Goal: Task Accomplishment & Management: Use online tool/utility

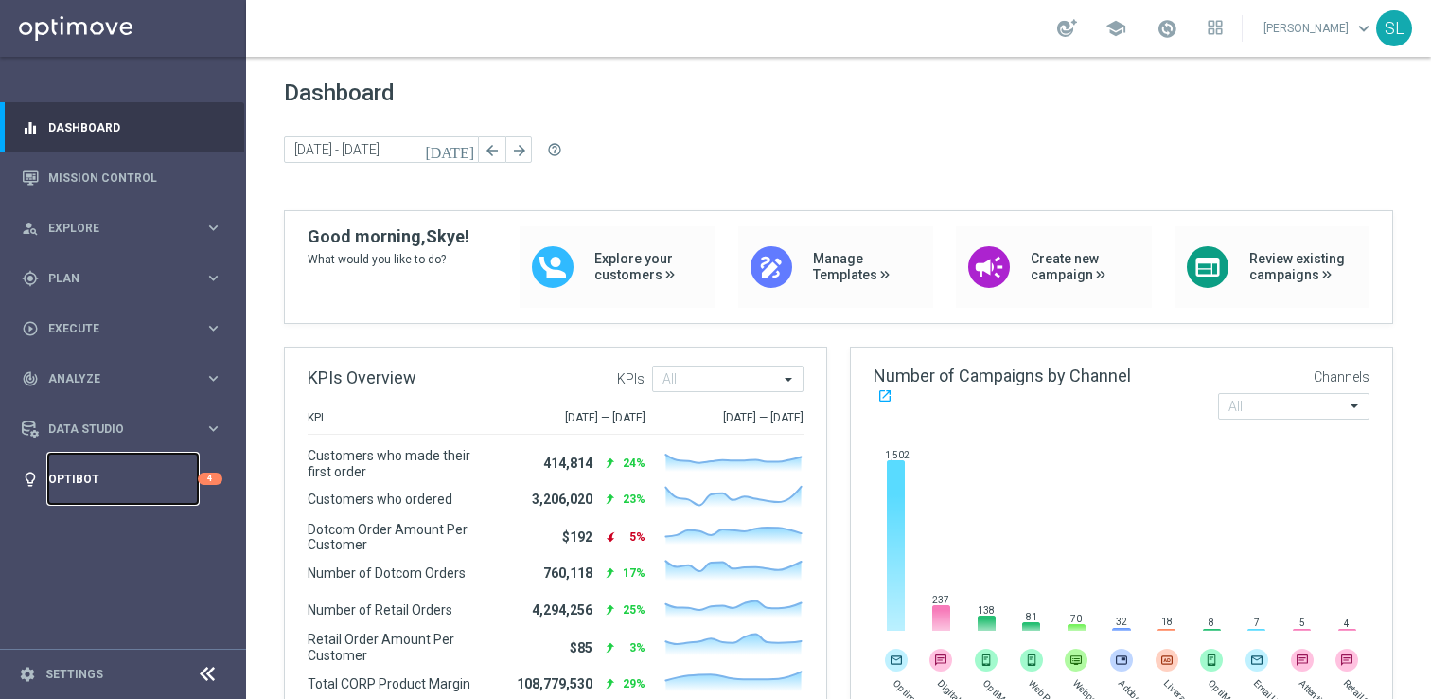
click at [102, 472] on link "Optibot" at bounding box center [123, 478] width 150 height 50
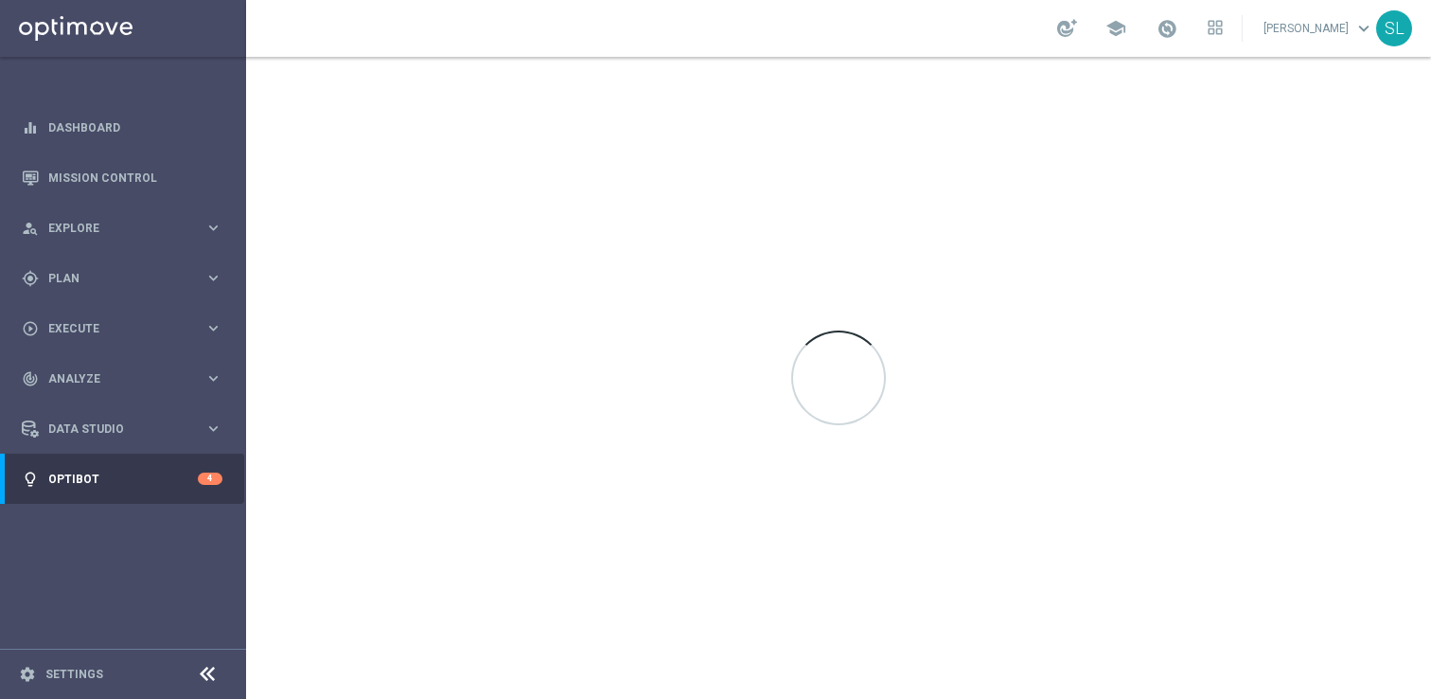
click at [215, 667] on icon at bounding box center [207, 674] width 23 height 23
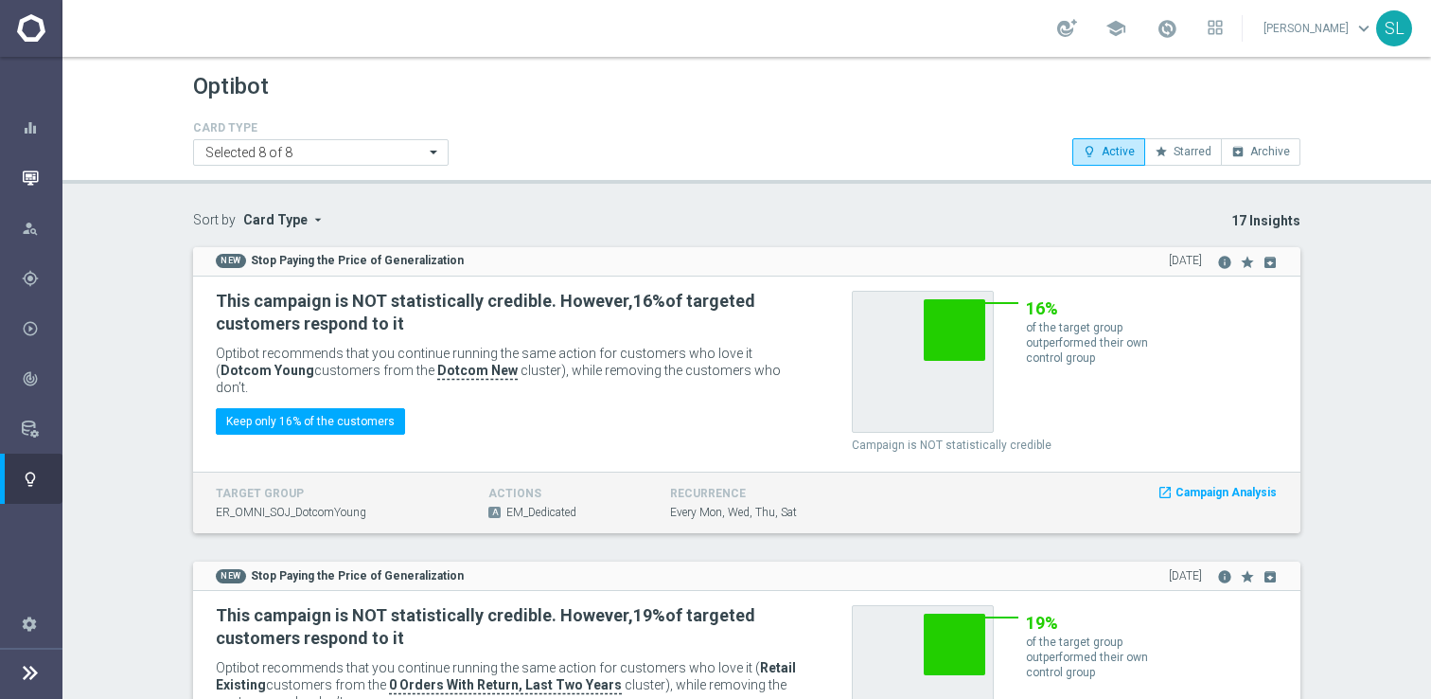
click at [29, 181] on icon "button" at bounding box center [30, 177] width 17 height 17
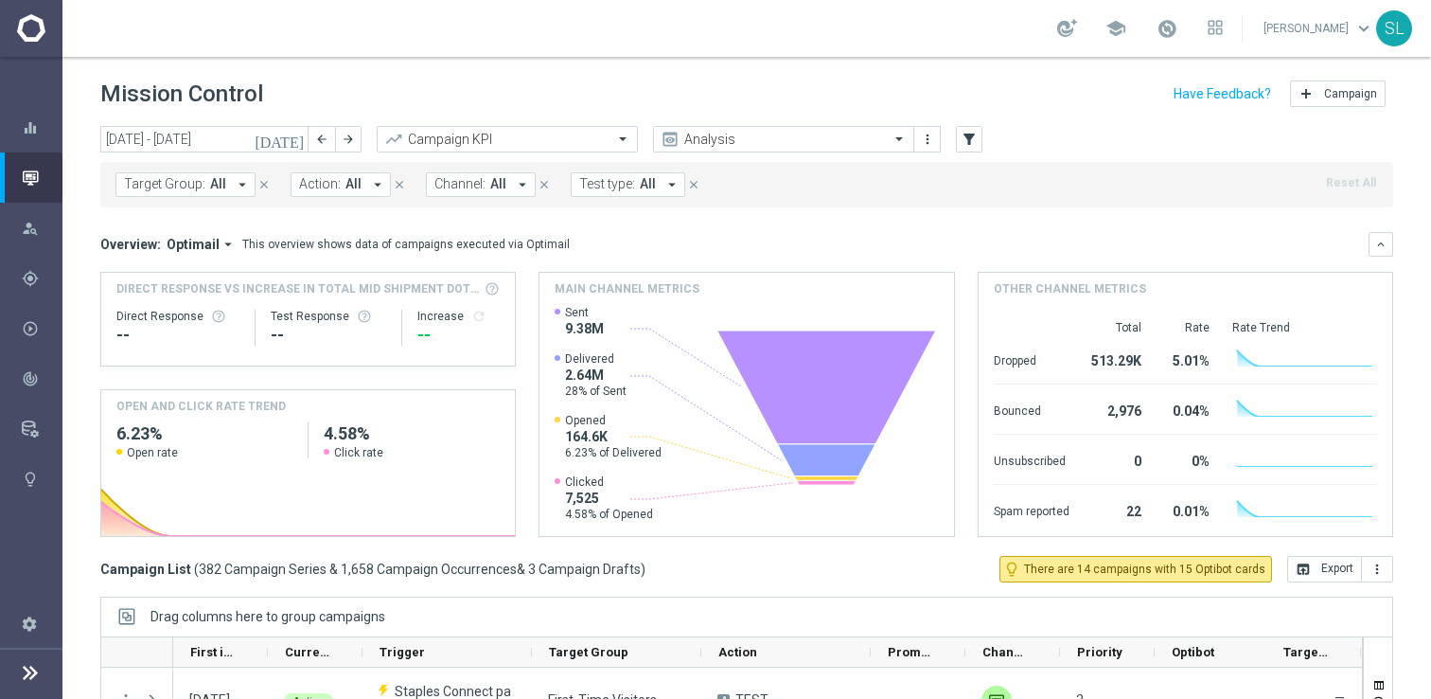
click at [470, 85] on div "Mission Control add Campaign" at bounding box center [746, 94] width 1293 height 37
click at [1386, 254] on button "keyboard_arrow_down" at bounding box center [1381, 244] width 25 height 25
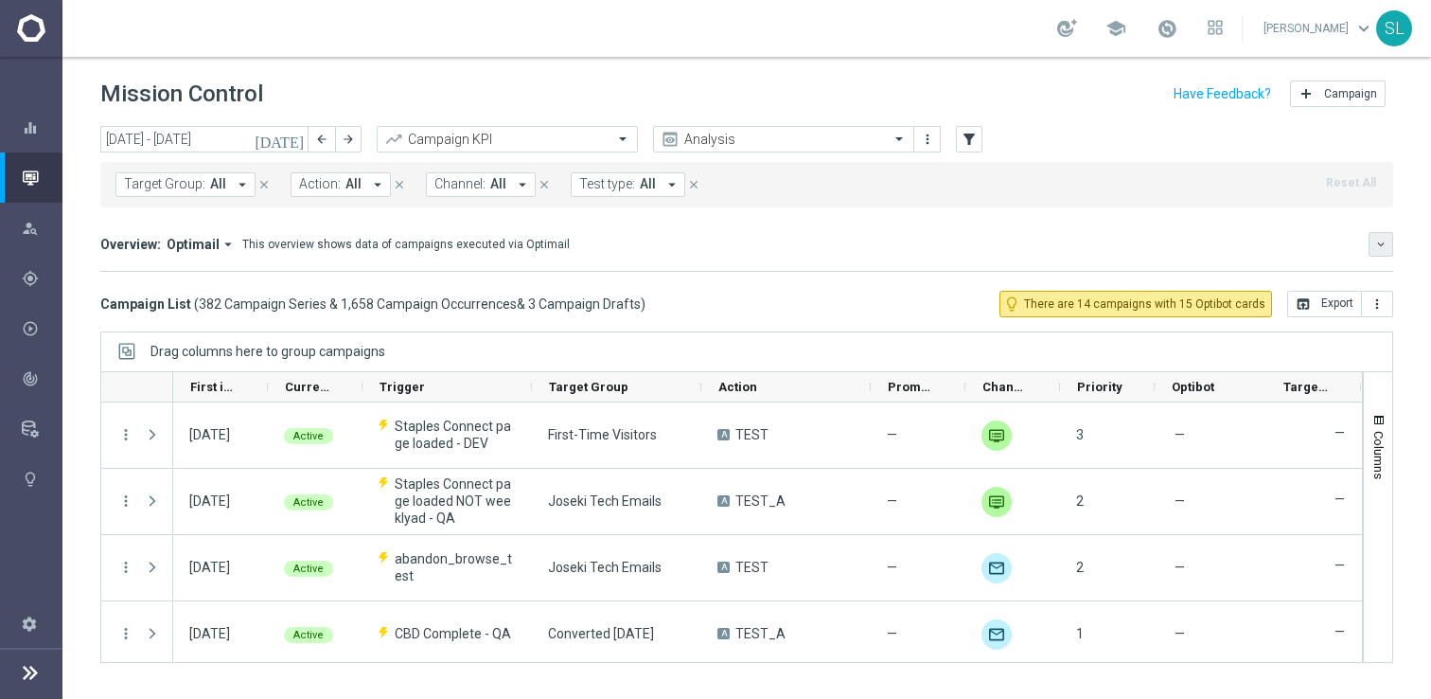
click at [1371, 240] on button "keyboard_arrow_down" at bounding box center [1381, 244] width 25 height 25
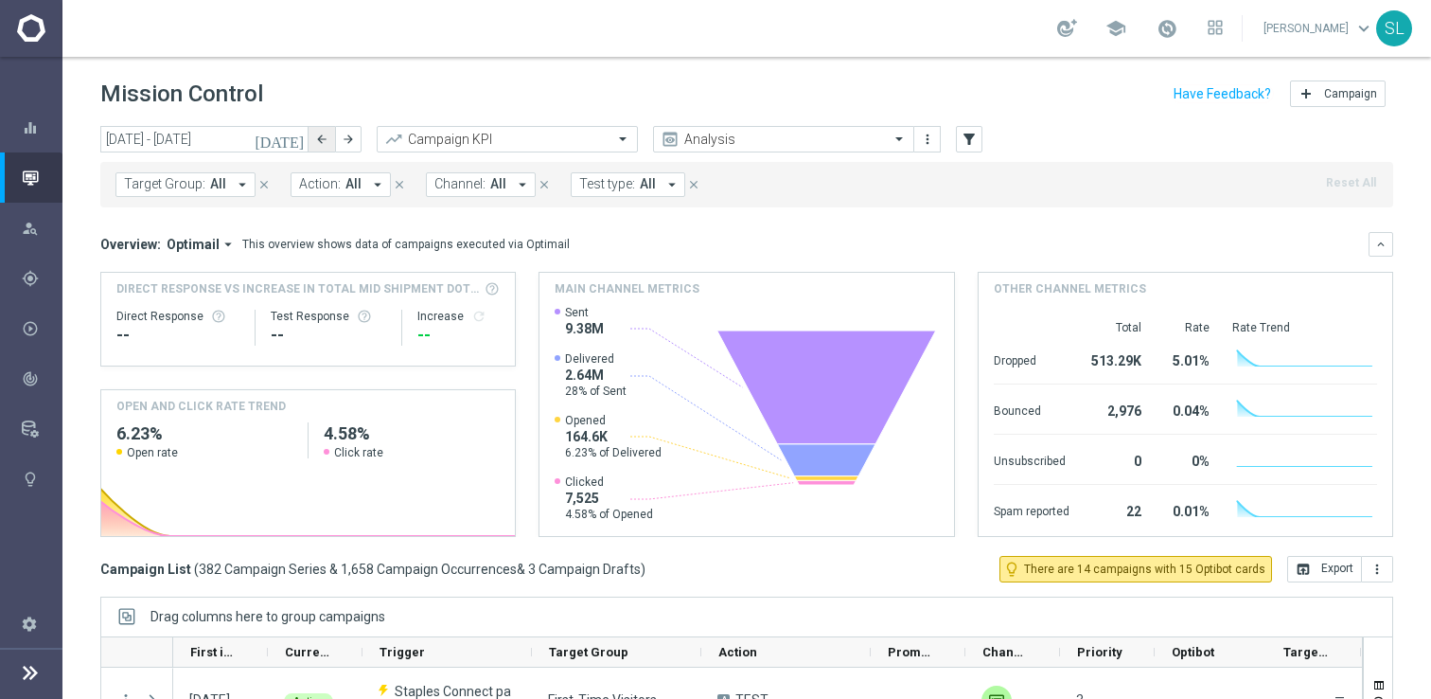
click at [317, 139] on icon "arrow_back" at bounding box center [321, 139] width 13 height 13
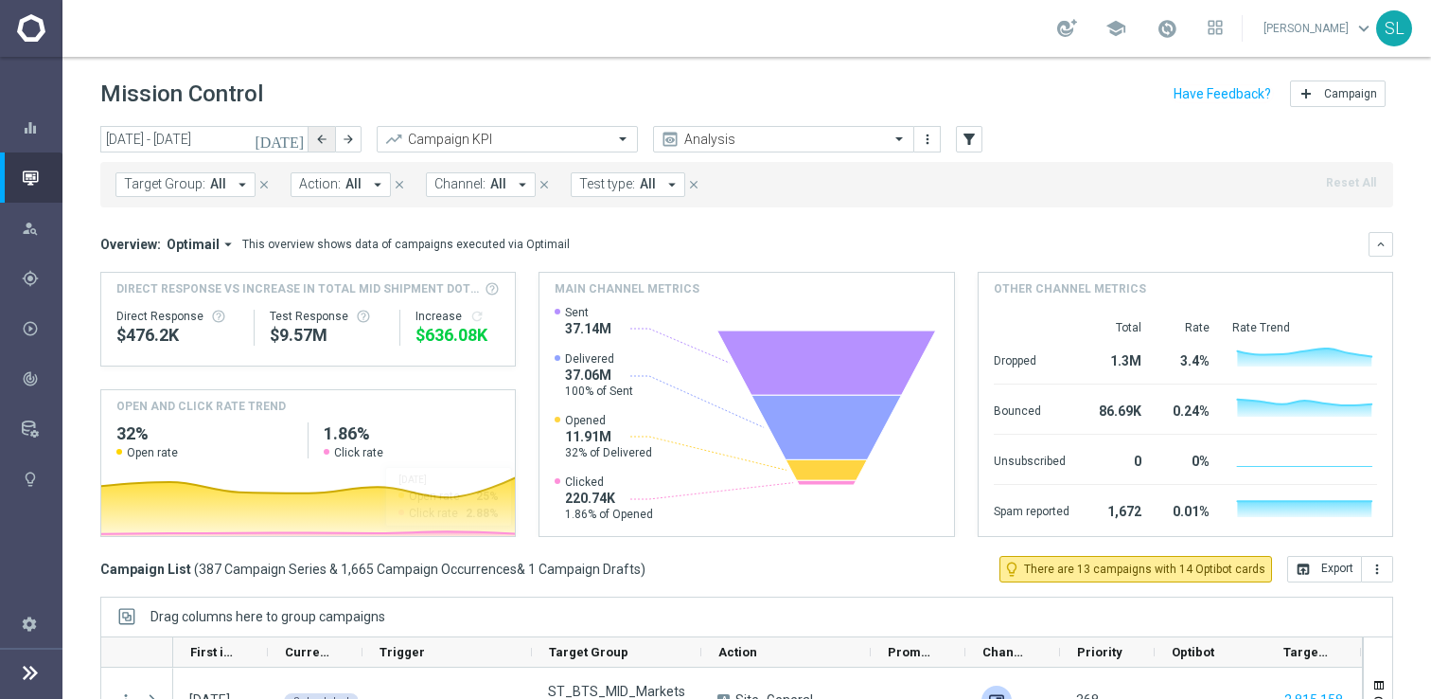
click at [321, 140] on icon "arrow_back" at bounding box center [321, 139] width 13 height 13
type input "25 Aug 2025 - 31 Aug 2025"
